Goal: Task Accomplishment & Management: Use online tool/utility

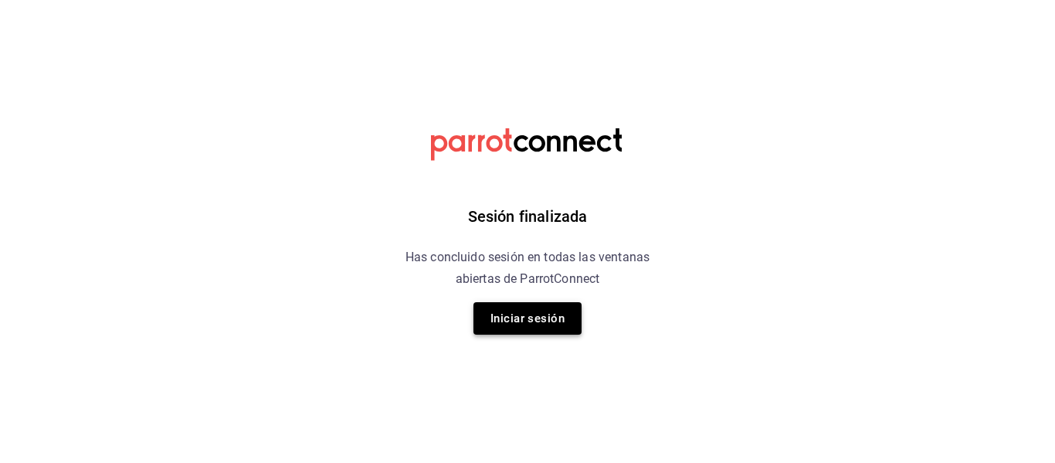
click at [519, 318] on button "Iniciar sesión" at bounding box center [528, 318] width 108 height 32
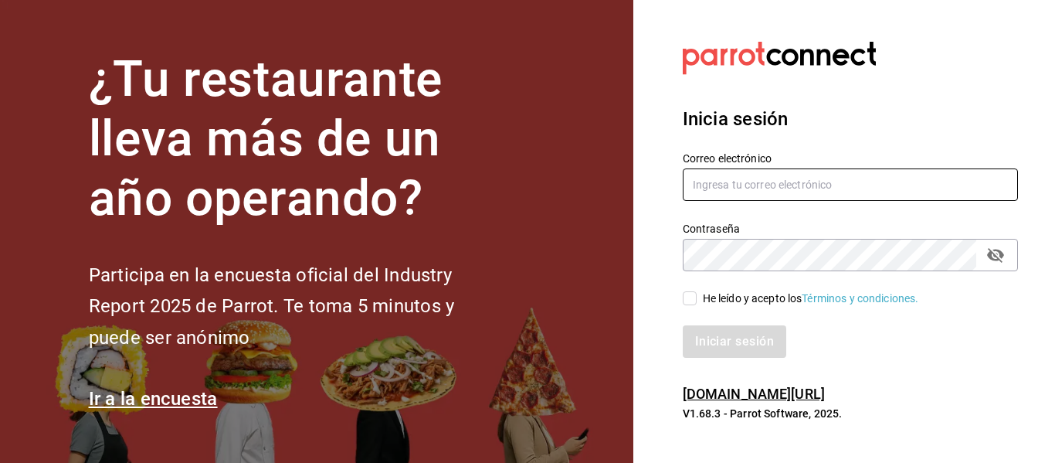
type input "[EMAIL_ADDRESS][DOMAIN_NAME]"
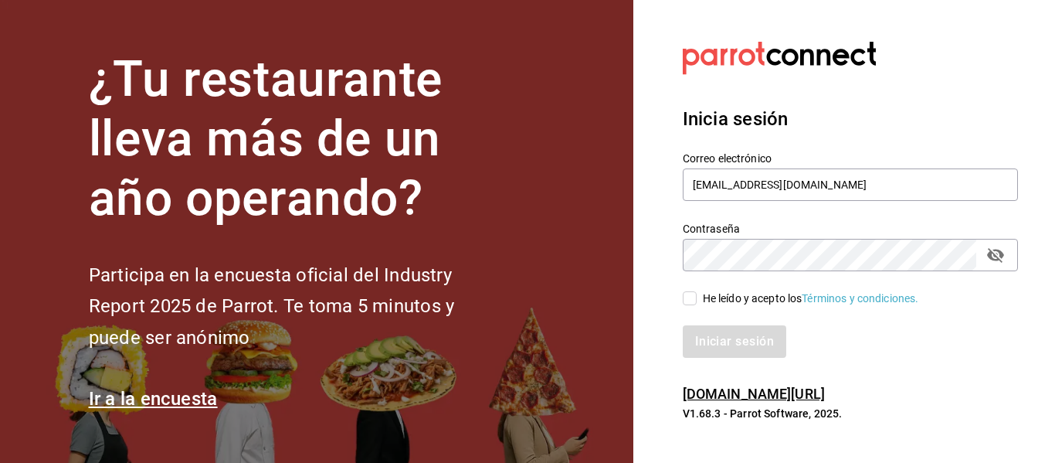
click at [690, 297] on input "He leído y acepto los Términos y condiciones." at bounding box center [690, 298] width 14 height 14
checkbox input "true"
click at [717, 334] on button "Iniciar sesión" at bounding box center [735, 341] width 105 height 32
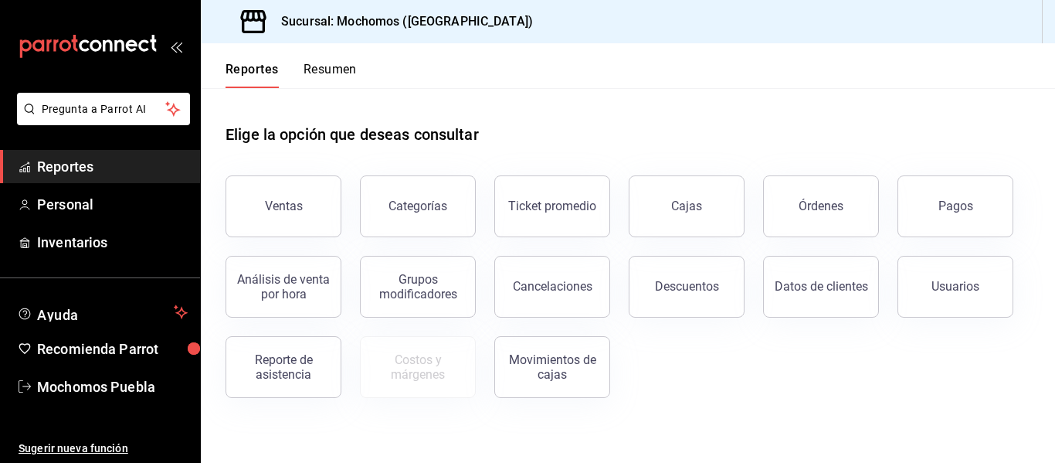
click at [90, 162] on span "Reportes" at bounding box center [112, 166] width 151 height 21
click at [810, 229] on button "Órdenes" at bounding box center [821, 206] width 116 height 62
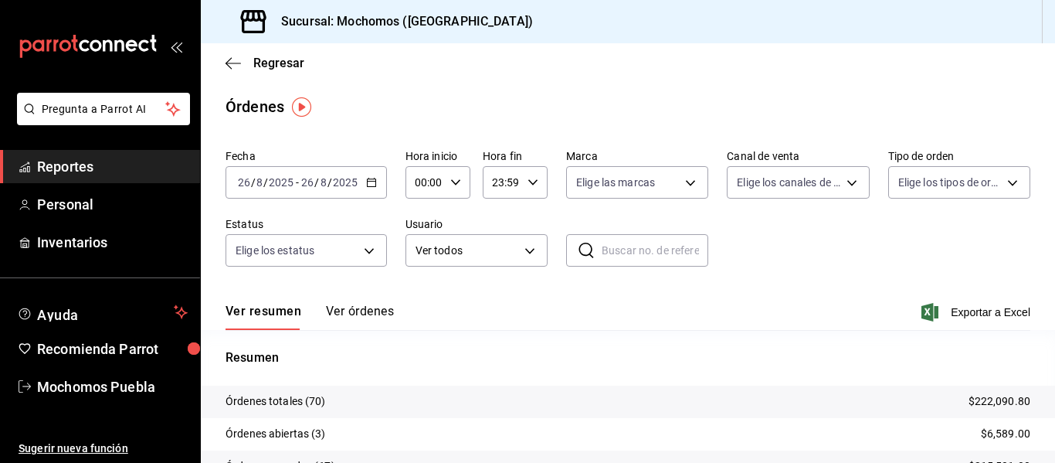
click at [374, 180] on icon "button" at bounding box center [371, 182] width 11 height 11
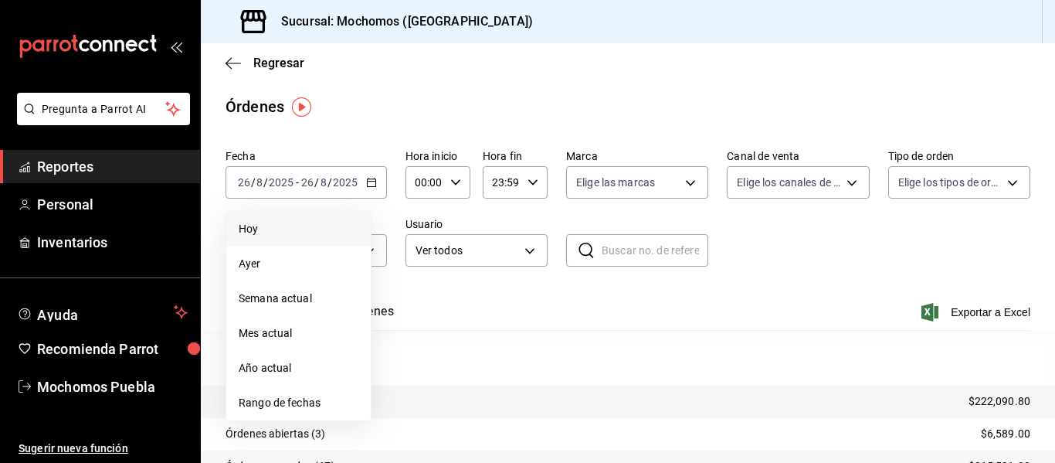
click at [267, 226] on span "Hoy" at bounding box center [299, 229] width 120 height 16
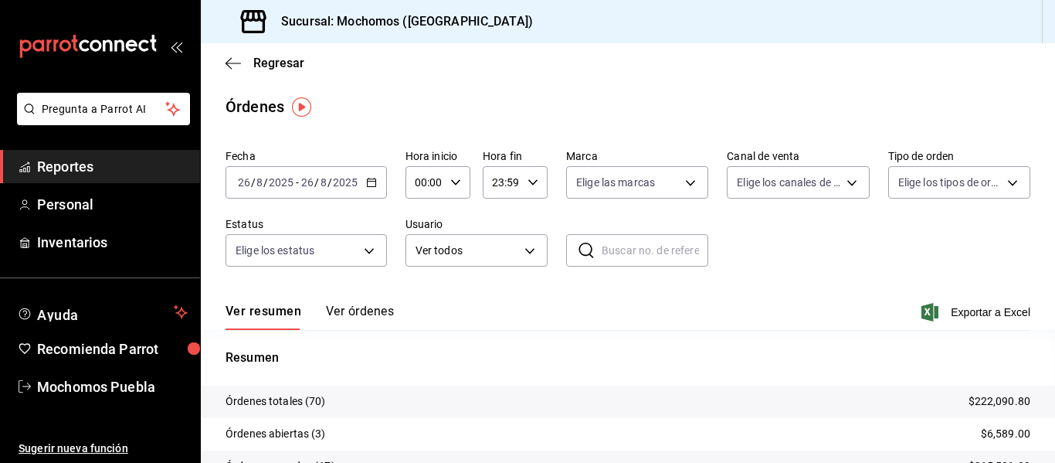
click at [457, 182] on icon "button" at bounding box center [455, 182] width 11 height 11
click at [417, 250] on span "04" at bounding box center [420, 247] width 7 height 12
type input "04:00"
click at [946, 306] on div at bounding box center [527, 231] width 1055 height 463
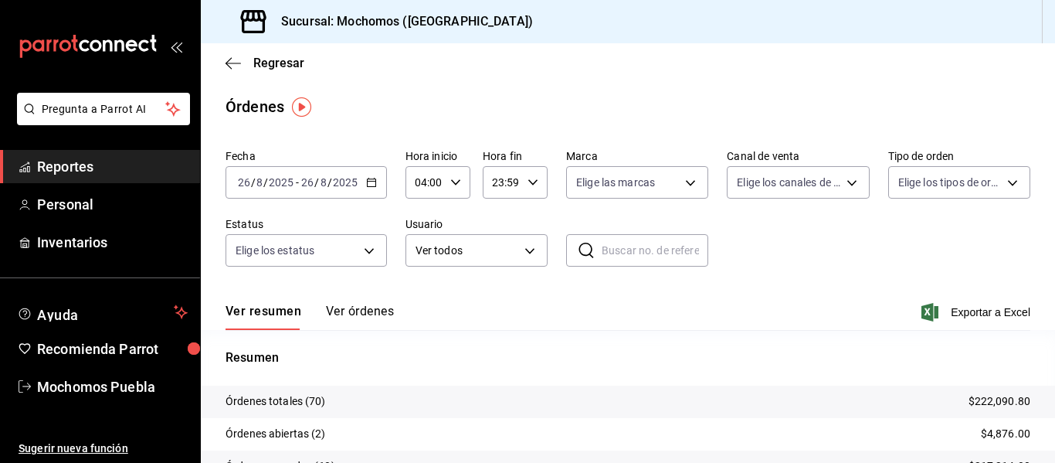
click at [946, 306] on span "Exportar a Excel" at bounding box center [978, 312] width 106 height 19
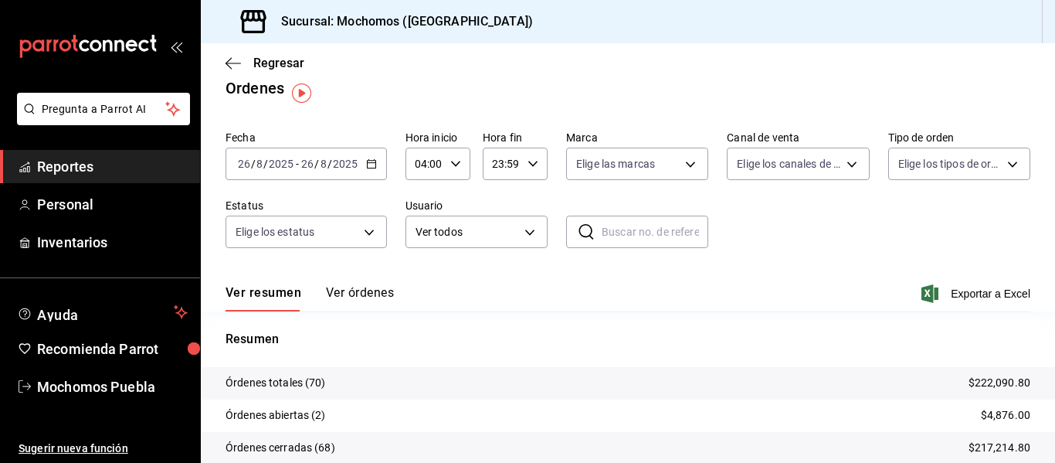
scroll to position [20, 0]
click at [133, 170] on span "Reportes" at bounding box center [112, 166] width 151 height 21
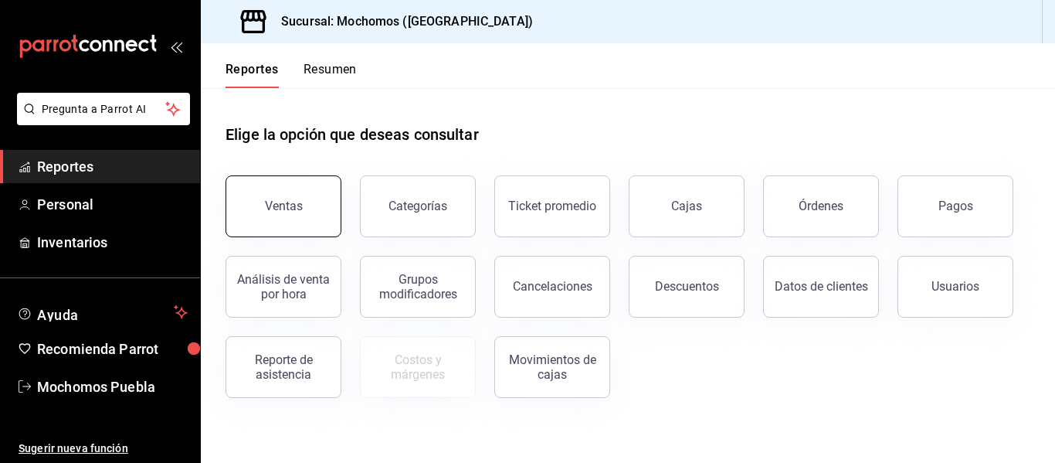
click at [306, 210] on button "Ventas" at bounding box center [284, 206] width 116 height 62
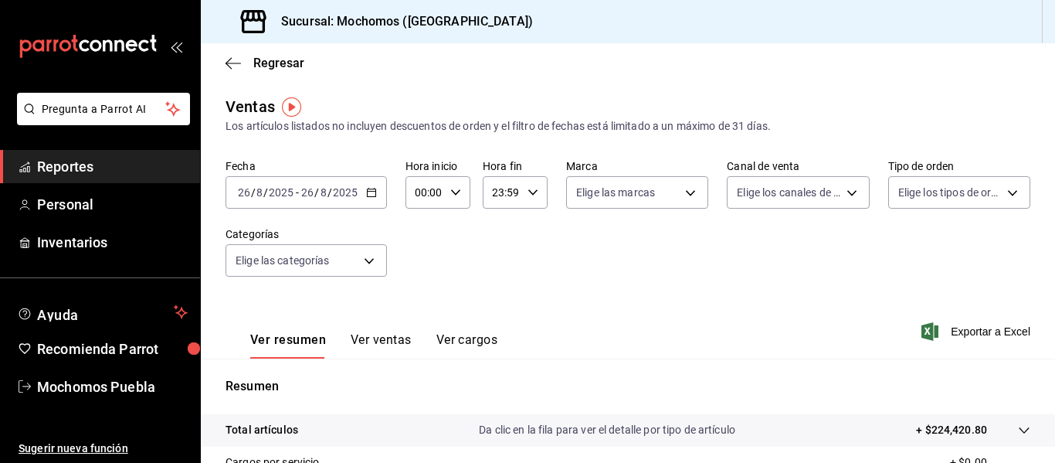
click at [371, 192] on \(Stroke\) "button" at bounding box center [371, 191] width 8 height 1
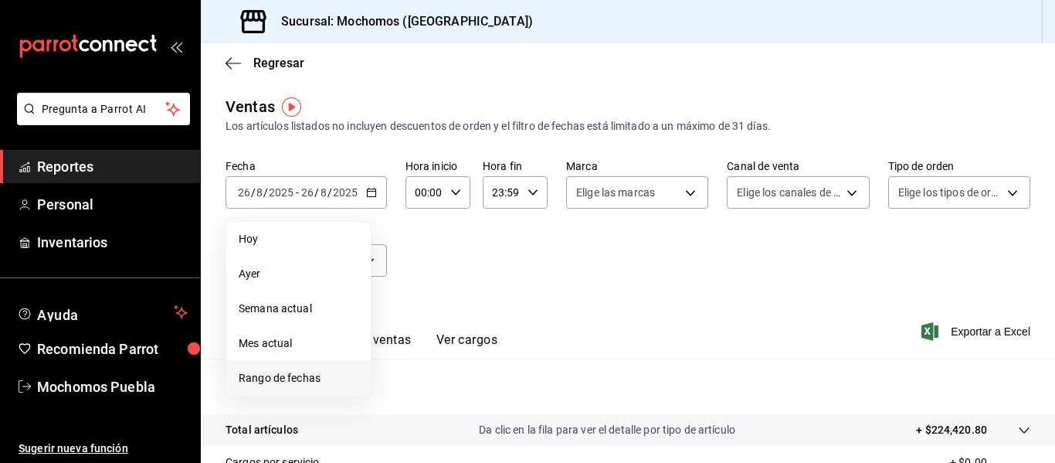
click at [297, 378] on span "Rango de fechas" at bounding box center [299, 378] width 120 height 16
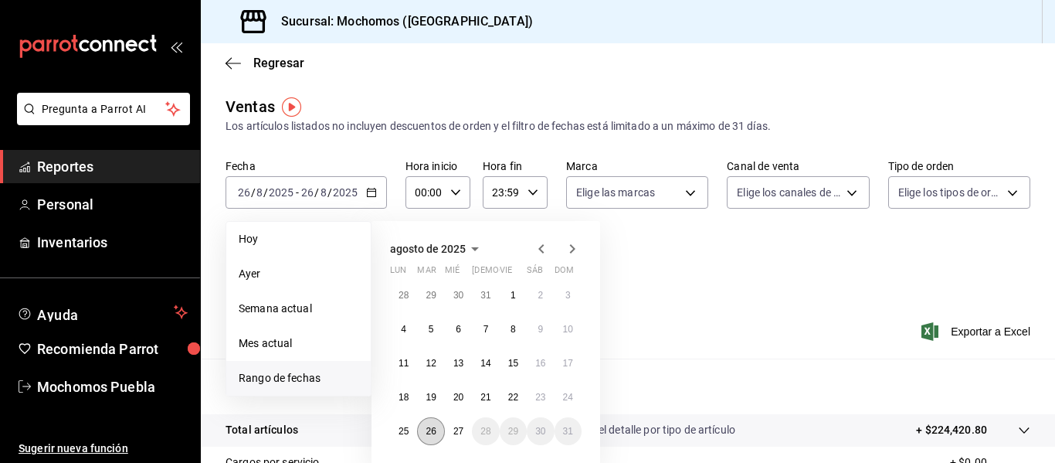
click at [427, 433] on abbr "26" at bounding box center [431, 431] width 10 height 11
click at [457, 433] on abbr "27" at bounding box center [459, 431] width 10 height 11
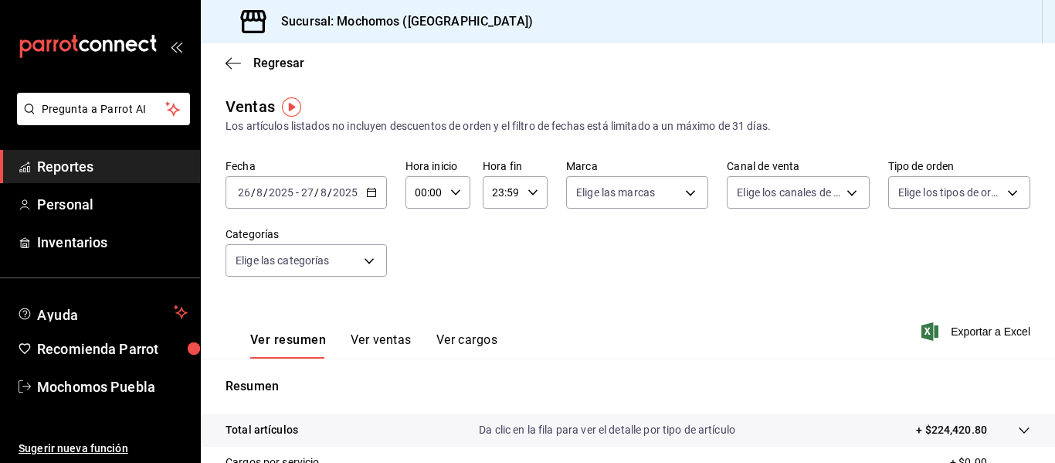
click at [453, 193] on \(Stroke\) "button" at bounding box center [455, 191] width 9 height 5
click at [417, 282] on span "04" at bounding box center [420, 288] width 7 height 12
type input "04:00"
click at [964, 329] on div at bounding box center [527, 231] width 1055 height 463
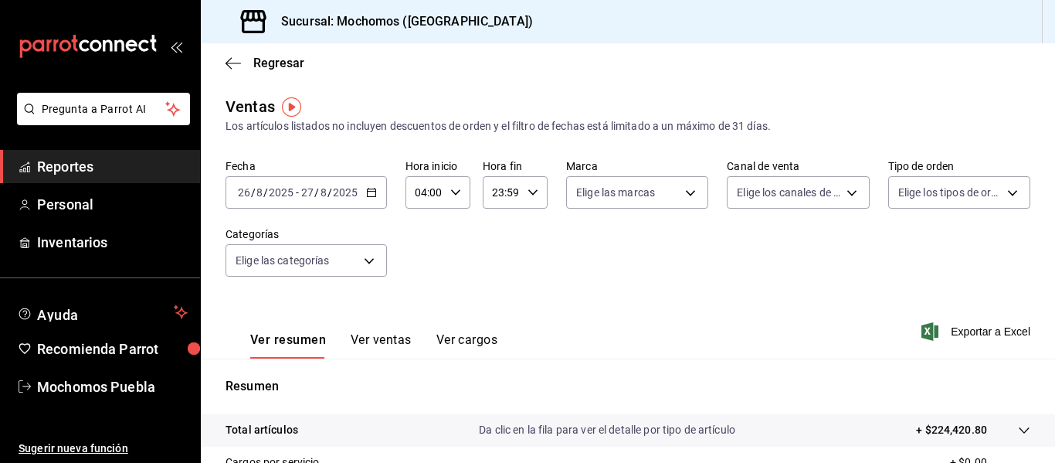
click at [964, 329] on span "Exportar a Excel" at bounding box center [978, 331] width 106 height 19
click at [105, 158] on span "Reportes" at bounding box center [112, 166] width 151 height 21
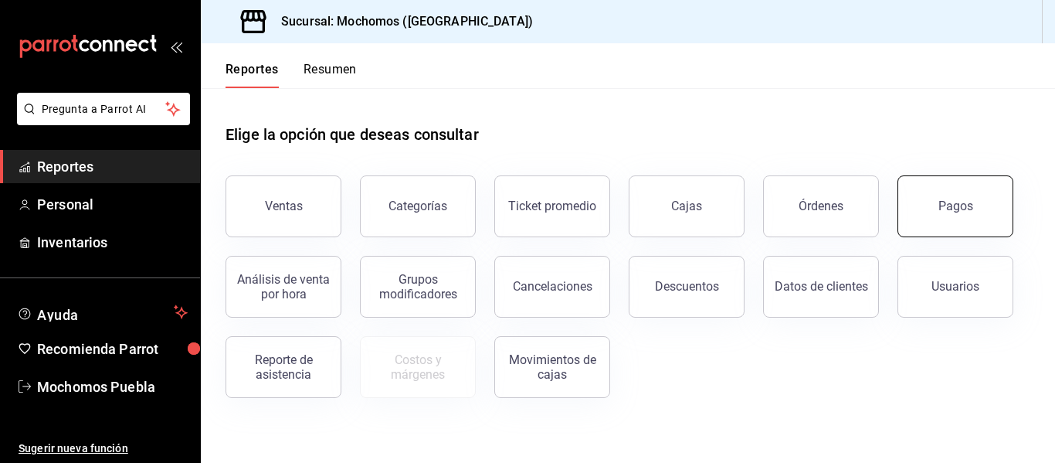
click at [940, 207] on div "Pagos" at bounding box center [956, 206] width 35 height 15
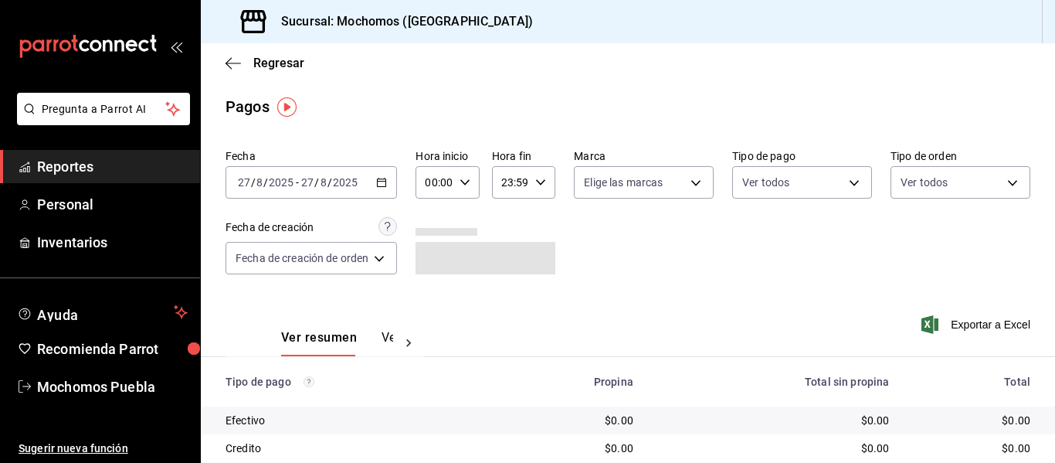
click at [379, 185] on \(Stroke\) "button" at bounding box center [381, 182] width 9 height 8
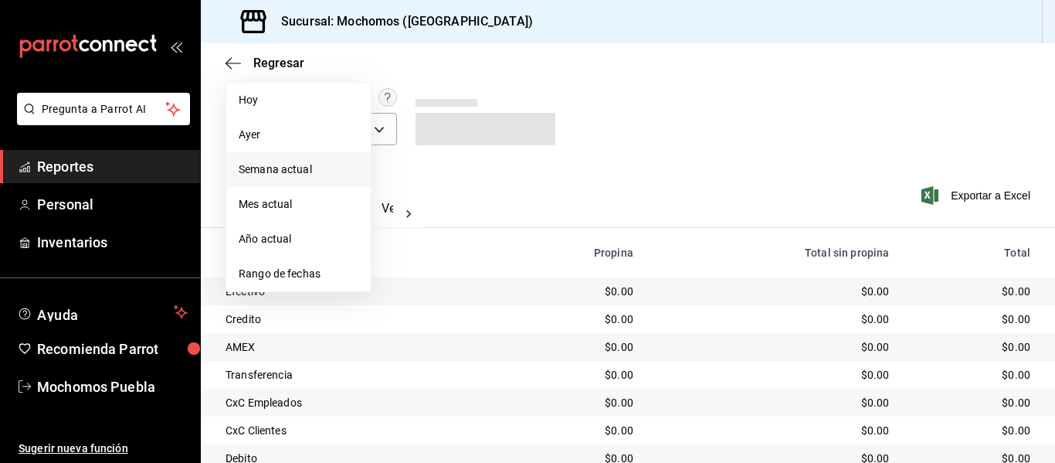
scroll to position [130, 0]
click at [281, 271] on span "Rango de fechas" at bounding box center [299, 273] width 120 height 16
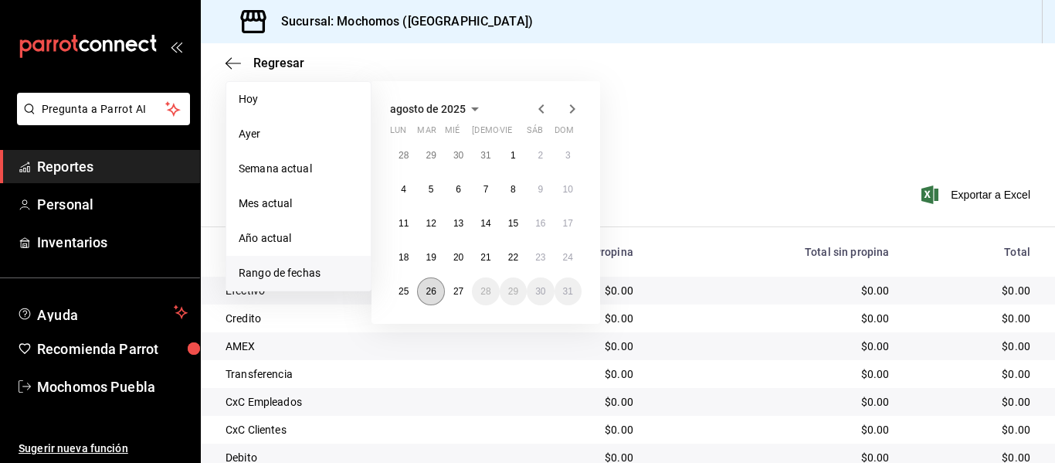
click at [437, 280] on button "26" at bounding box center [430, 291] width 27 height 28
click at [460, 286] on abbr "27" at bounding box center [459, 291] width 10 height 11
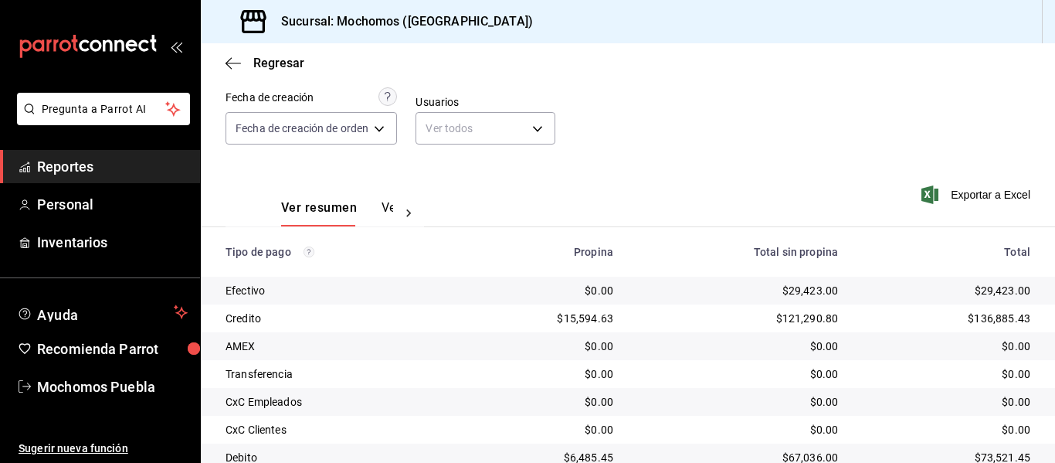
scroll to position [247, 0]
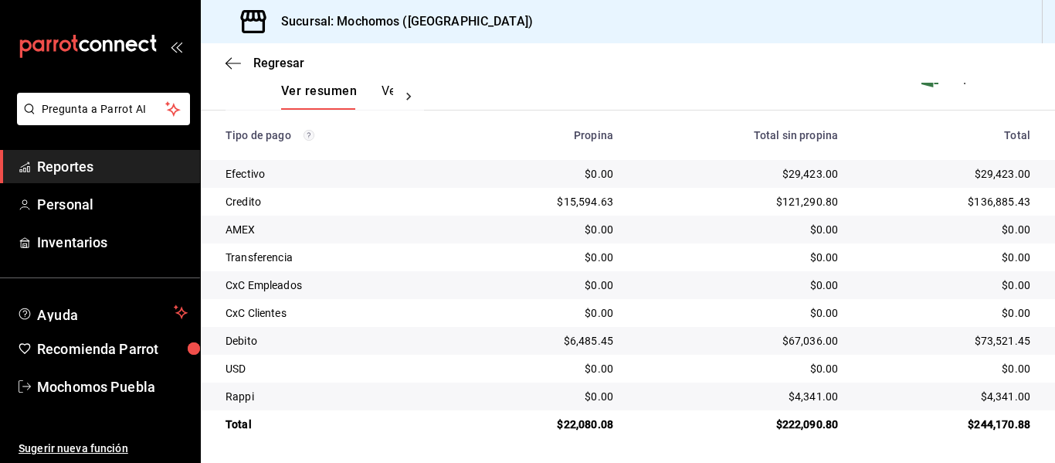
click at [81, 165] on span "Reportes" at bounding box center [112, 166] width 151 height 21
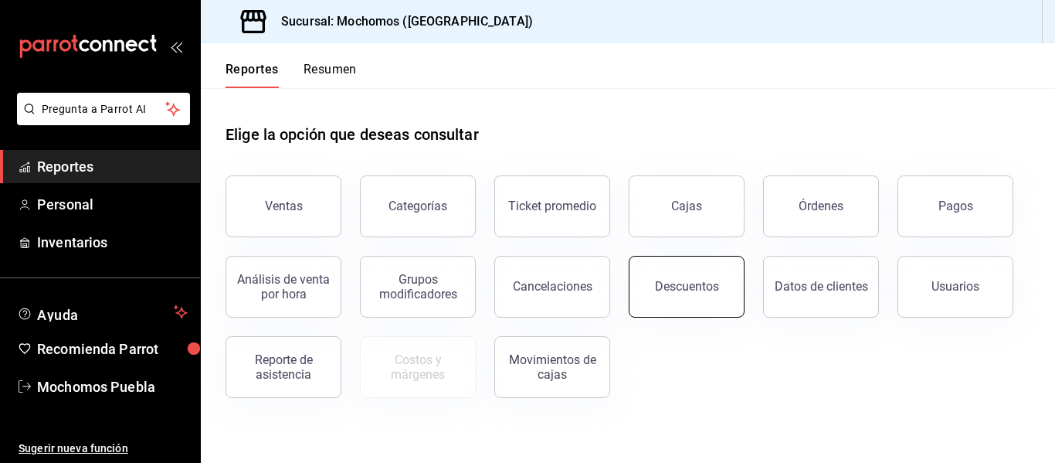
click at [712, 297] on button "Descuentos" at bounding box center [687, 287] width 116 height 62
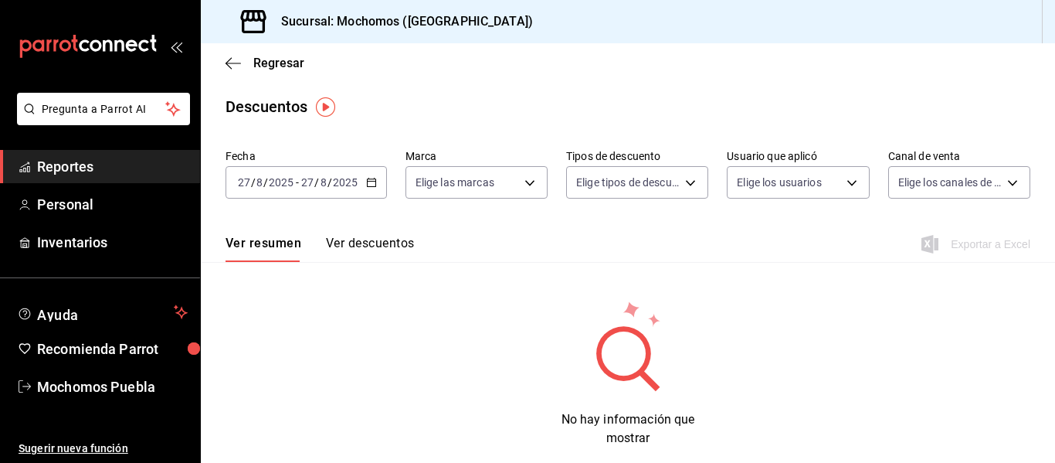
click at [364, 178] on div "2025-08-27 27 / 8 / 2025 - 2025-08-27 27 / 8 / 2025" at bounding box center [306, 182] width 161 height 32
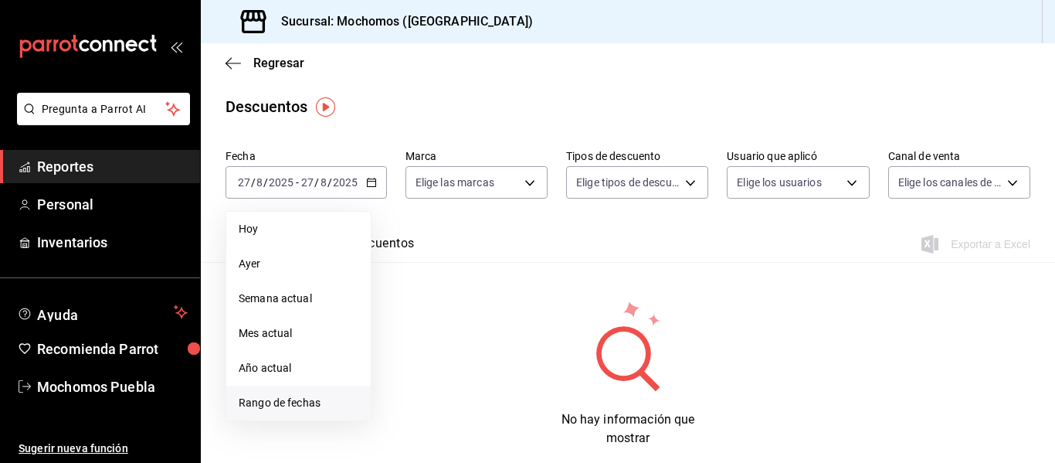
click at [289, 397] on span "Rango de fechas" at bounding box center [299, 403] width 120 height 16
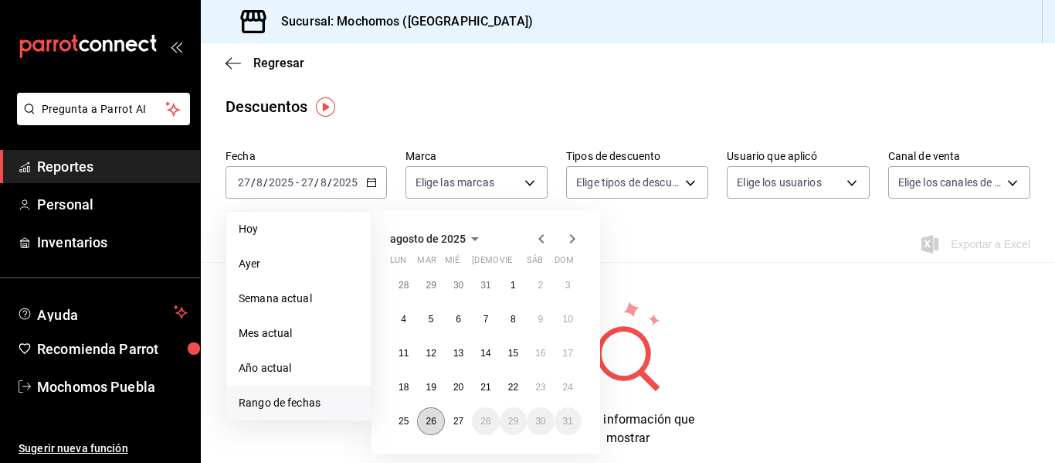
click at [427, 419] on abbr "26" at bounding box center [431, 421] width 10 height 11
click at [461, 420] on abbr "27" at bounding box center [459, 421] width 10 height 11
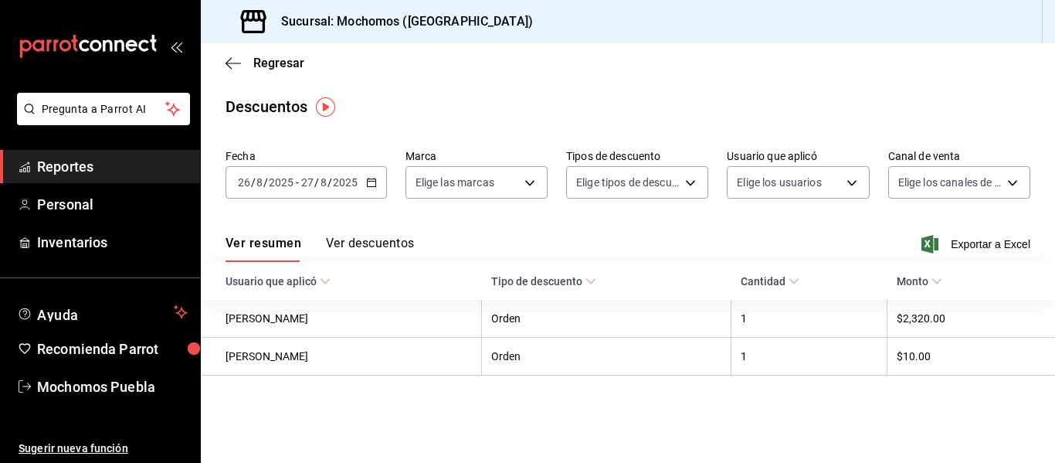
click at [375, 243] on button "Ver descuentos" at bounding box center [370, 249] width 88 height 26
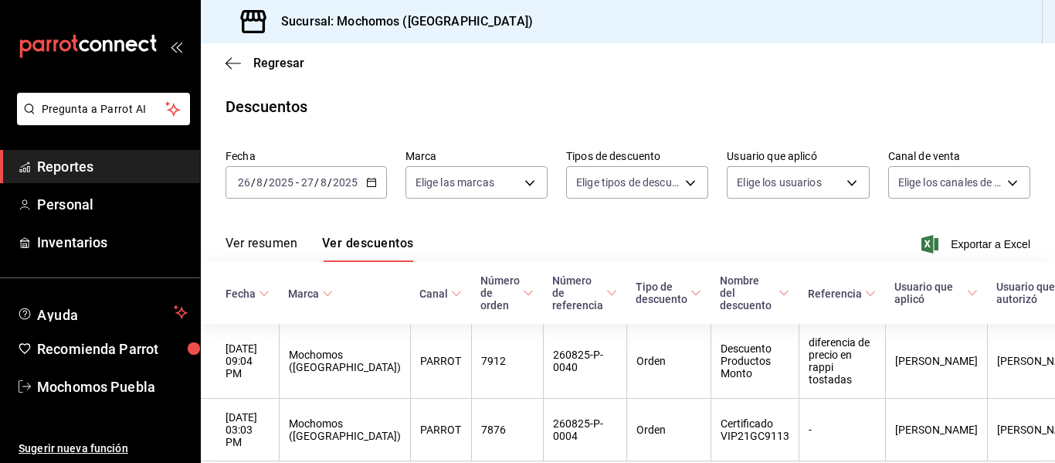
scroll to position [80, 0]
